Goal: Task Accomplishment & Management: Use online tool/utility

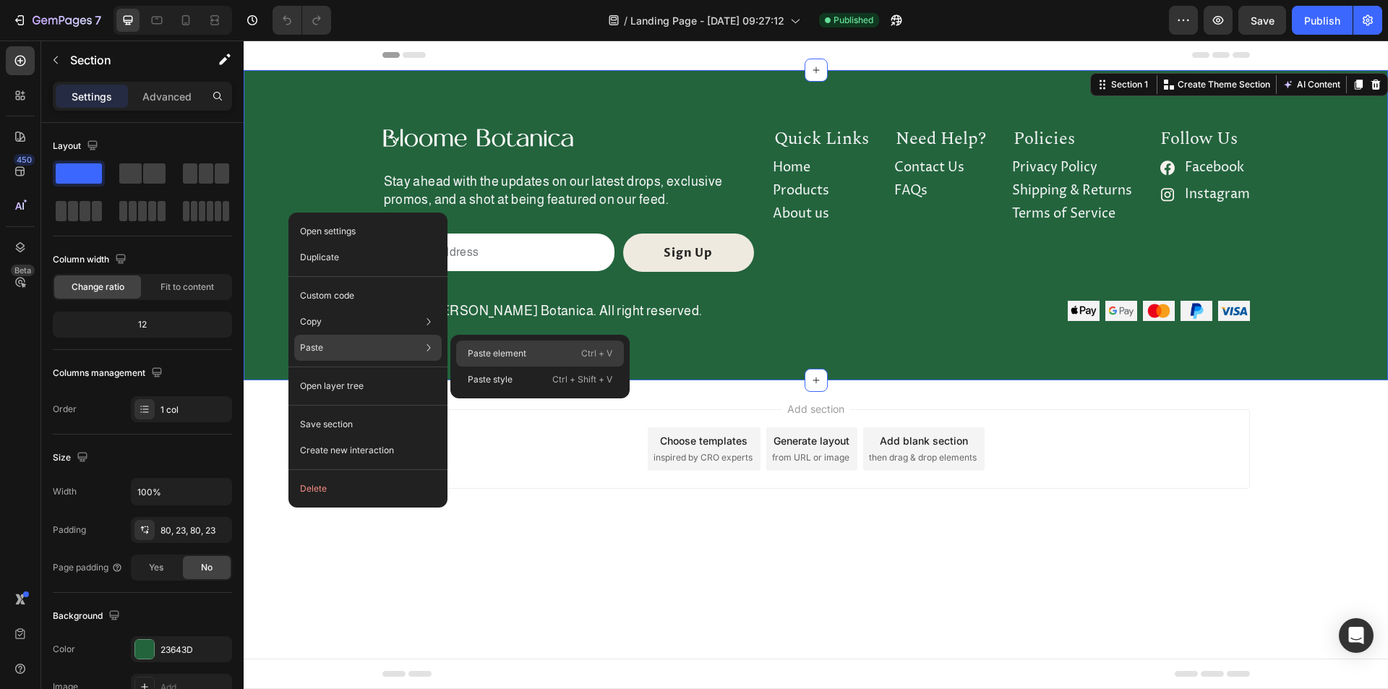
click at [507, 354] on p "Paste element" at bounding box center [497, 353] width 59 height 13
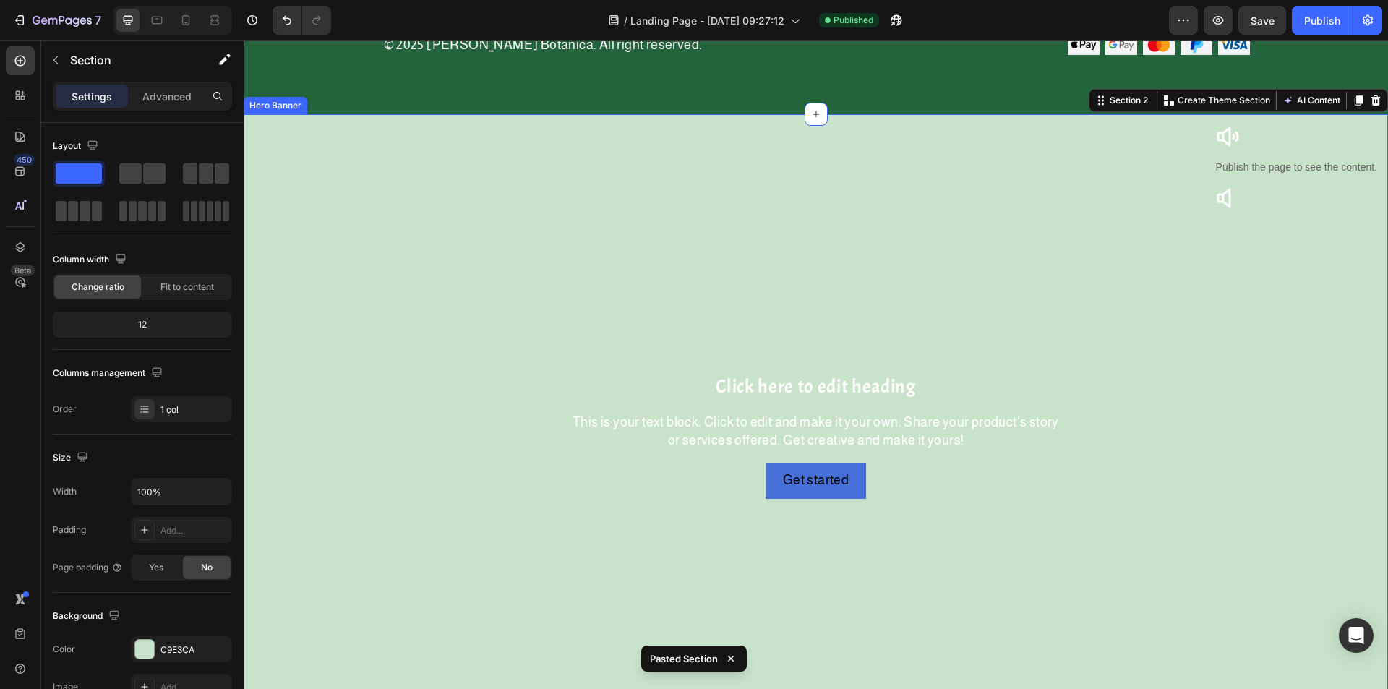
scroll to position [289, 0]
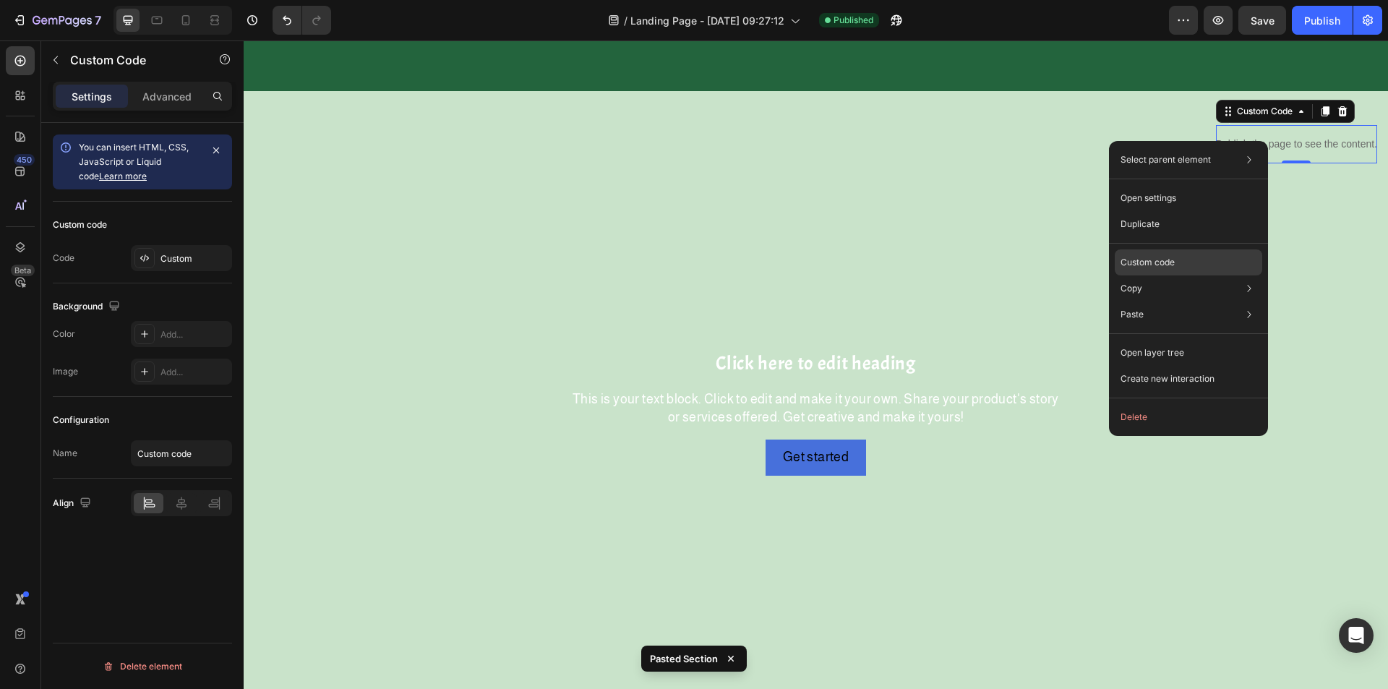
click at [1177, 301] on div "Custom code" at bounding box center [1187, 314] width 147 height 26
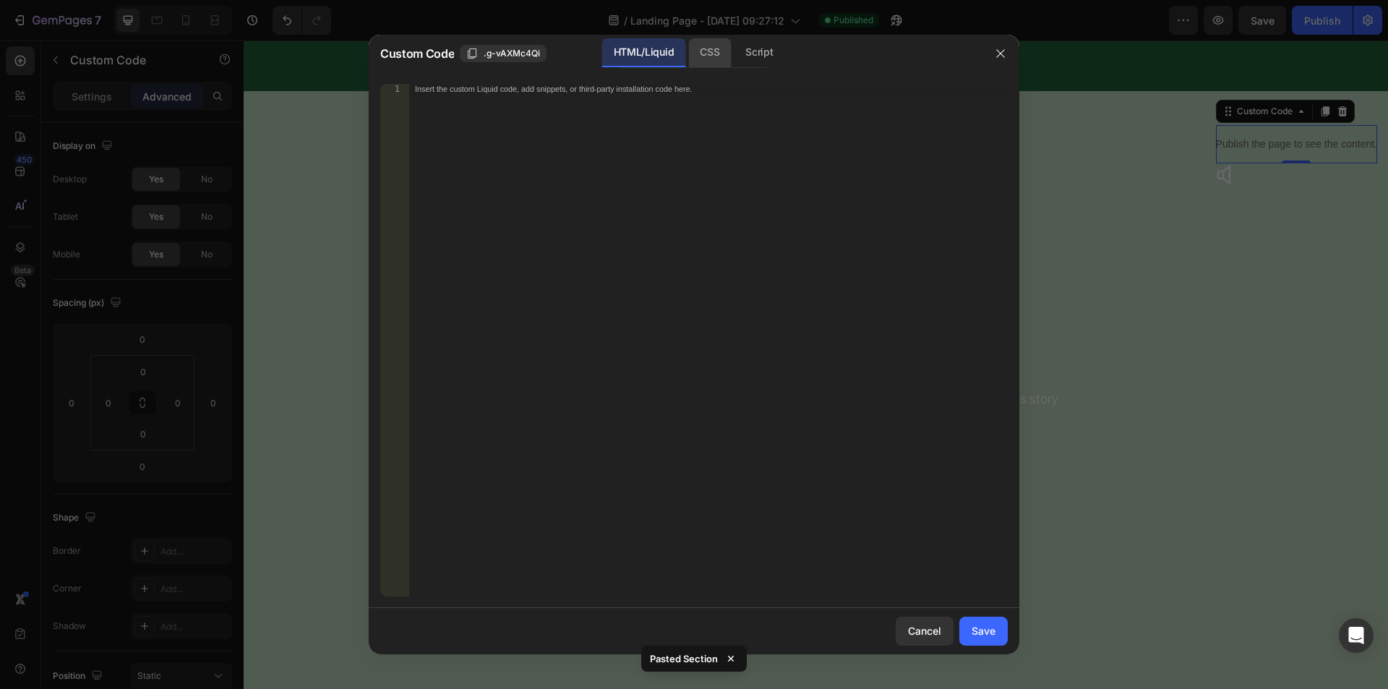
click at [734, 48] on div "CSS" at bounding box center [759, 52] width 51 height 29
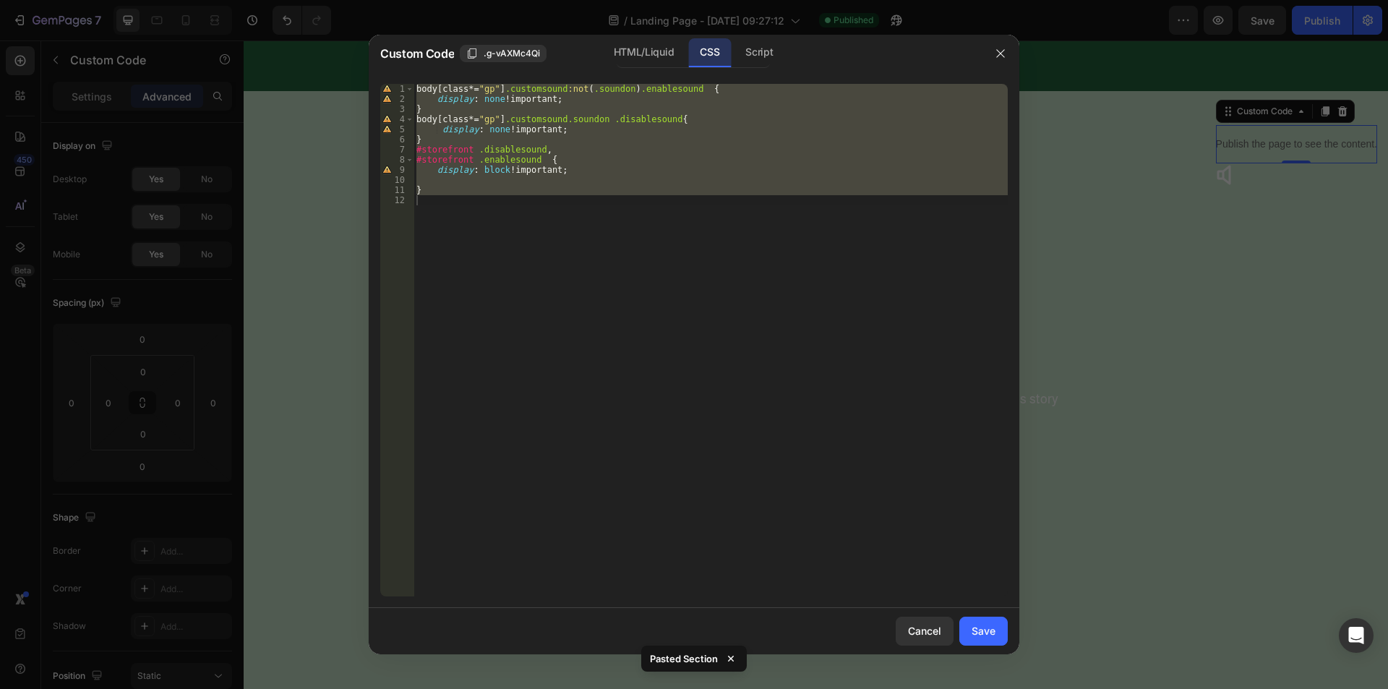
click at [492, 85] on div "body [ class *= " gp " ] .customsound :not ( .soundon ) .enablesound { display …" at bounding box center [710, 340] width 594 height 512
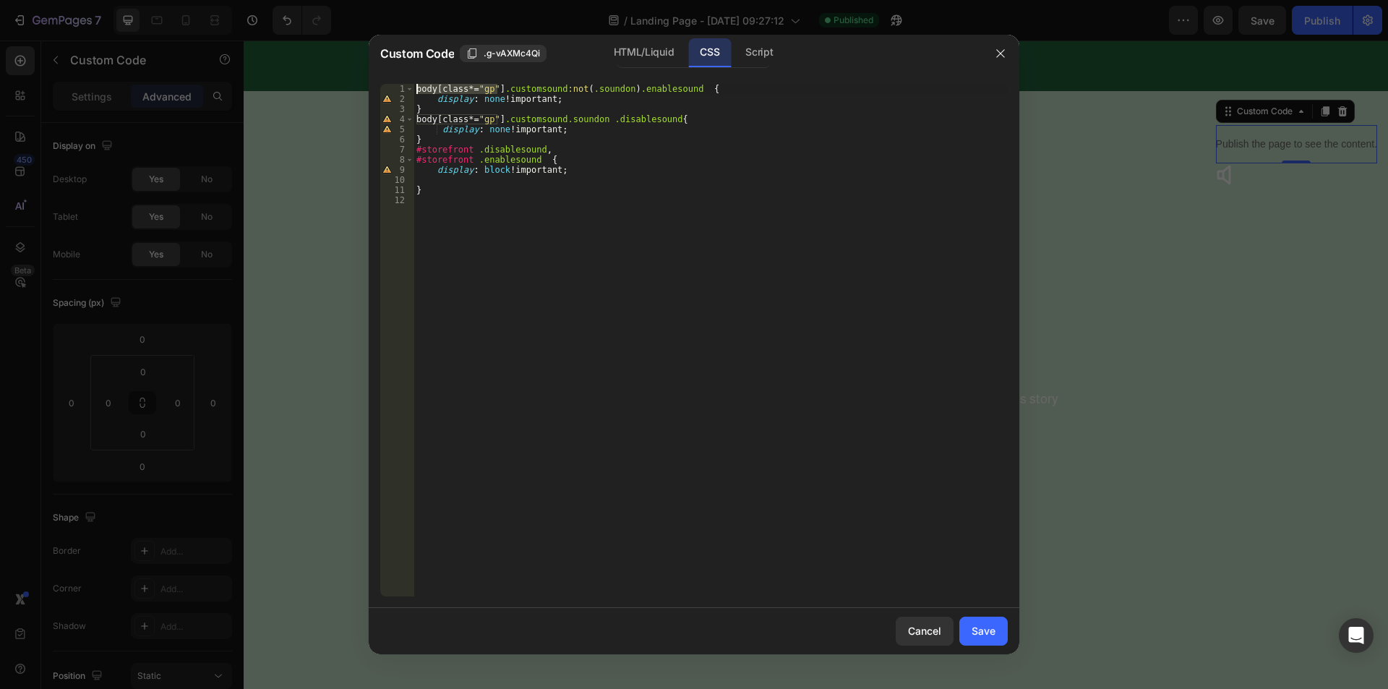
drag, startPoint x: 497, startPoint y: 86, endPoint x: 379, endPoint y: 93, distance: 118.0
click at [384, 85] on div "body[class*="gp"] .customsound:not(.soundon) .enablesound { 1 2 3 4 5 6 7 8 9 1…" at bounding box center [693, 340] width 627 height 512
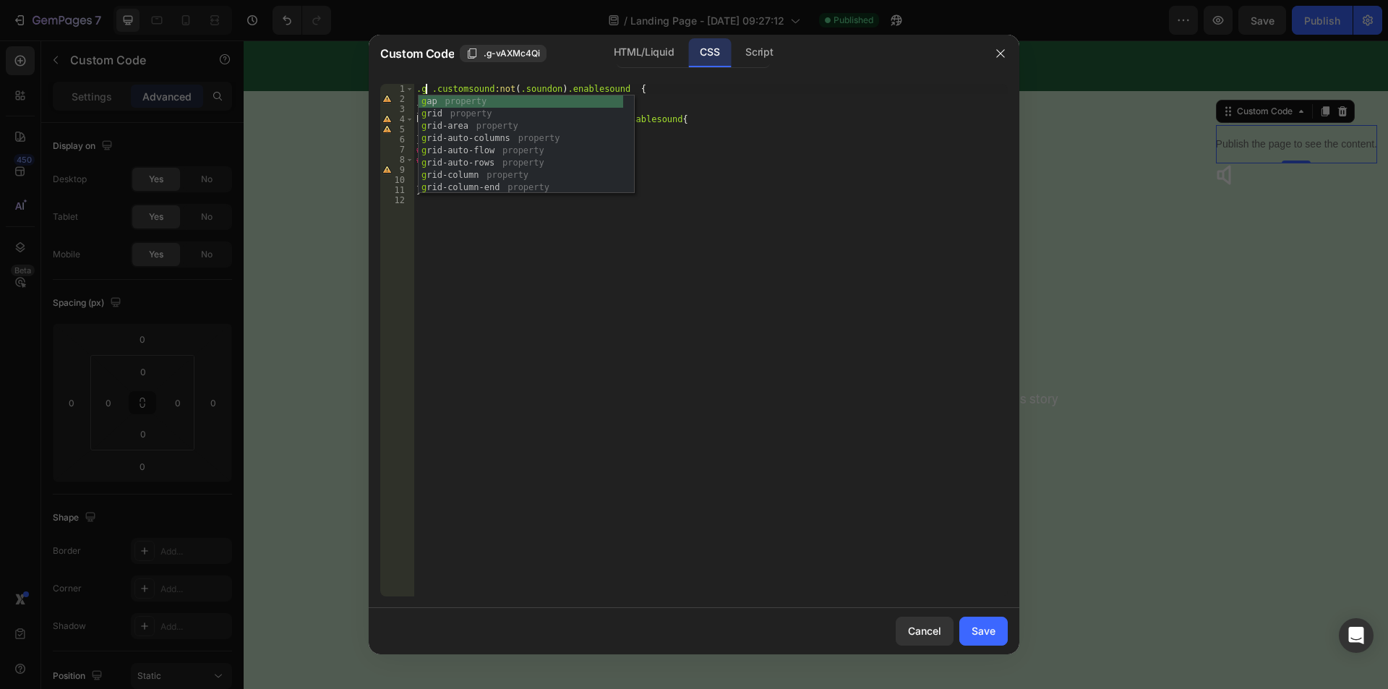
type textarea ".gps .customsound:not(.soundon) .enablesound {"
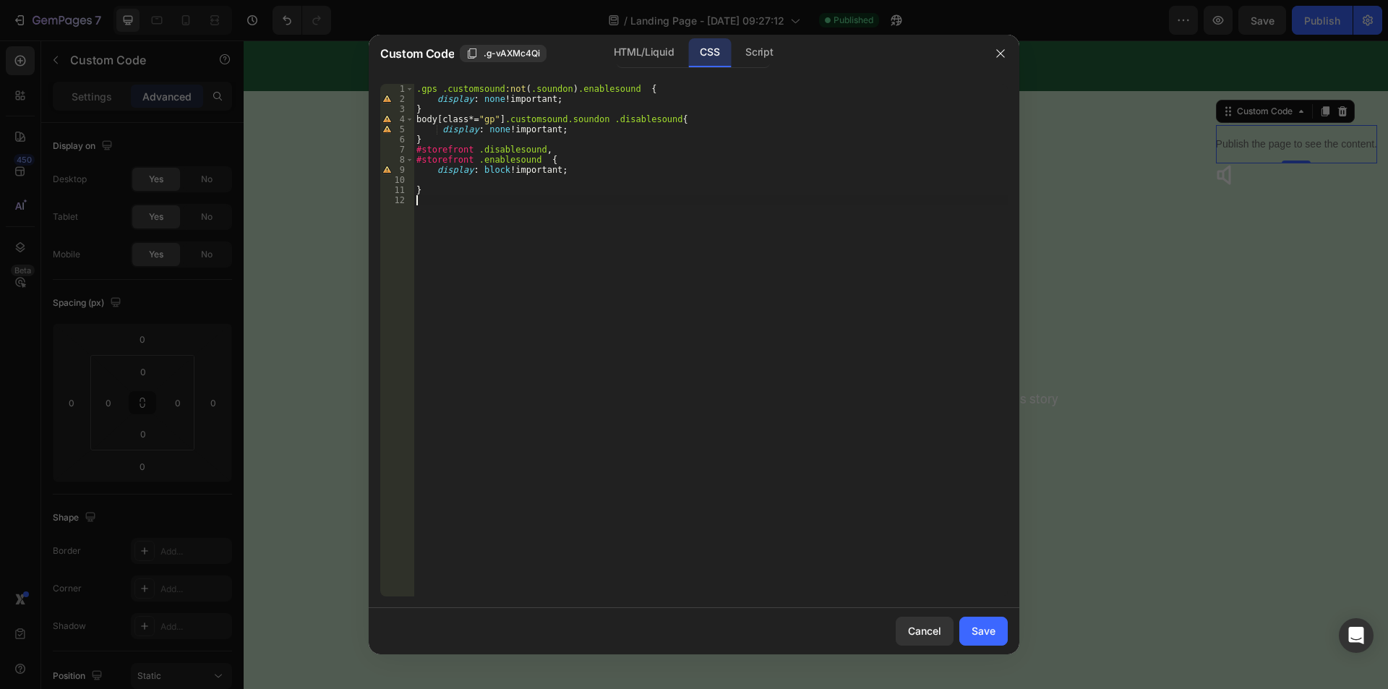
click at [528, 255] on div ".gps .customsound :not ( .soundon ) .enablesound { display : none !important ; …" at bounding box center [710, 350] width 594 height 533
drag, startPoint x: 436, startPoint y: 88, endPoint x: 387, endPoint y: 85, distance: 49.2
click at [387, 85] on div "1 2 3 4 5 6 7 8 9 10 11 12 .gps .customsound :not ( .soundon ) .enablesound { d…" at bounding box center [693, 340] width 627 height 512
drag, startPoint x: 496, startPoint y: 118, endPoint x: 387, endPoint y: 117, distance: 109.8
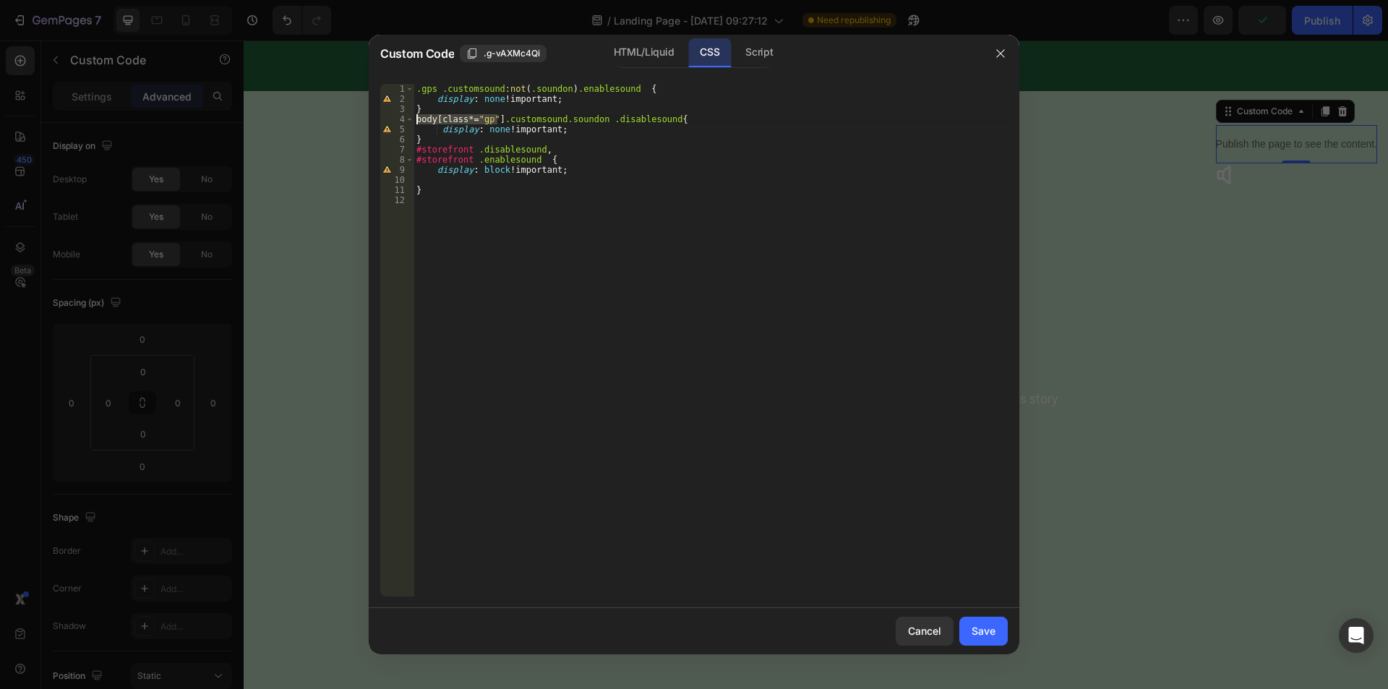
click at [387, 117] on div ".gps .customsound:not(.soundon) .enablesound { 1 2 3 4 5 6 7 8 9 10 11 12 .gps …" at bounding box center [693, 340] width 627 height 512
paste textarea ".gps"
type textarea ".gps .customsound.soundon .disablesound{"
click at [542, 250] on div ".gps .customsound :not ( .soundon ) .enablesound { display : none !important ; …" at bounding box center [710, 350] width 594 height 533
click at [977, 617] on button "Save" at bounding box center [983, 630] width 48 height 29
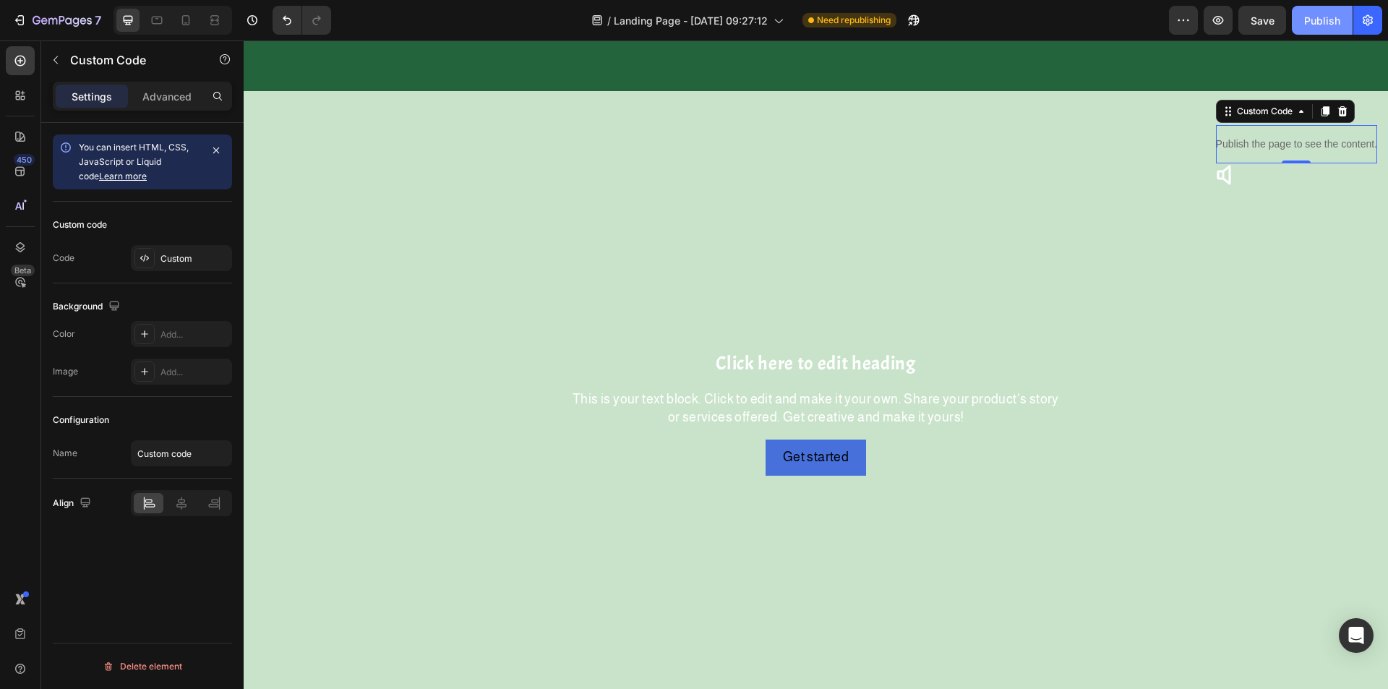
click at [1308, 25] on div "Publish" at bounding box center [1322, 20] width 36 height 15
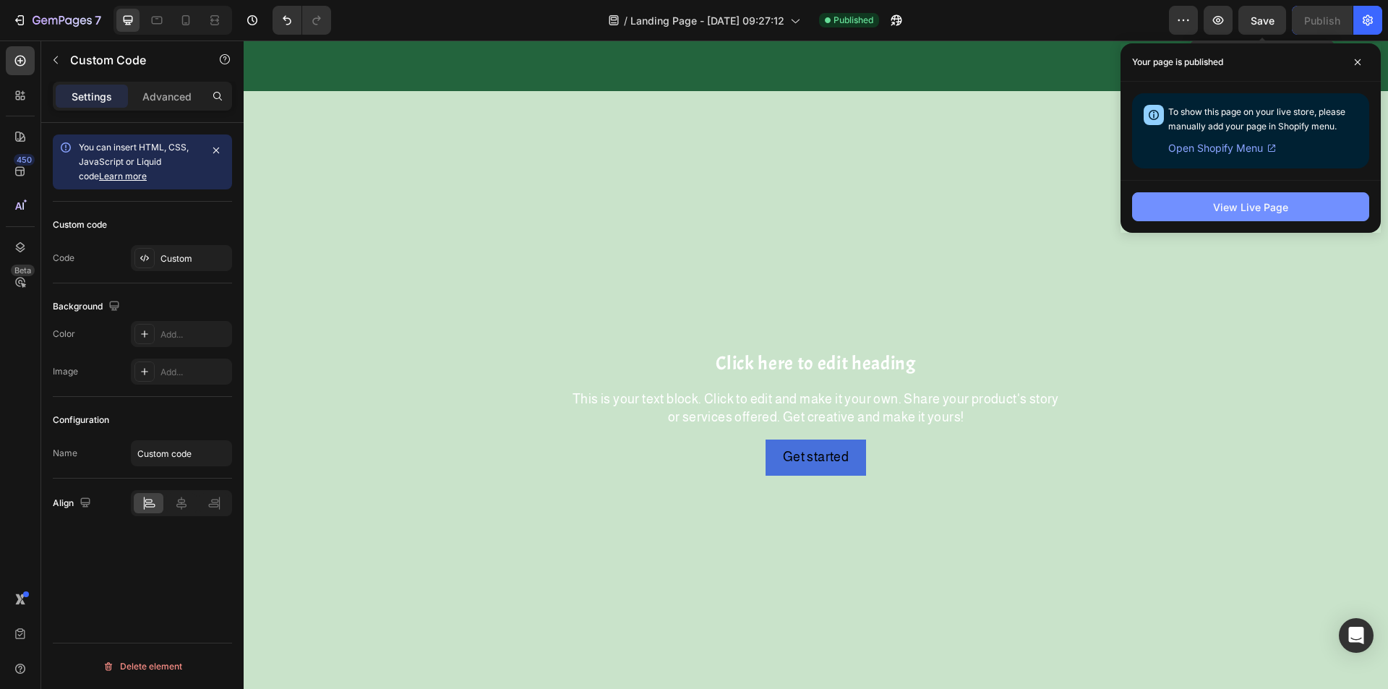
click at [1247, 212] on div "View Live Page" at bounding box center [1250, 206] width 75 height 15
